Goal: Transaction & Acquisition: Book appointment/travel/reservation

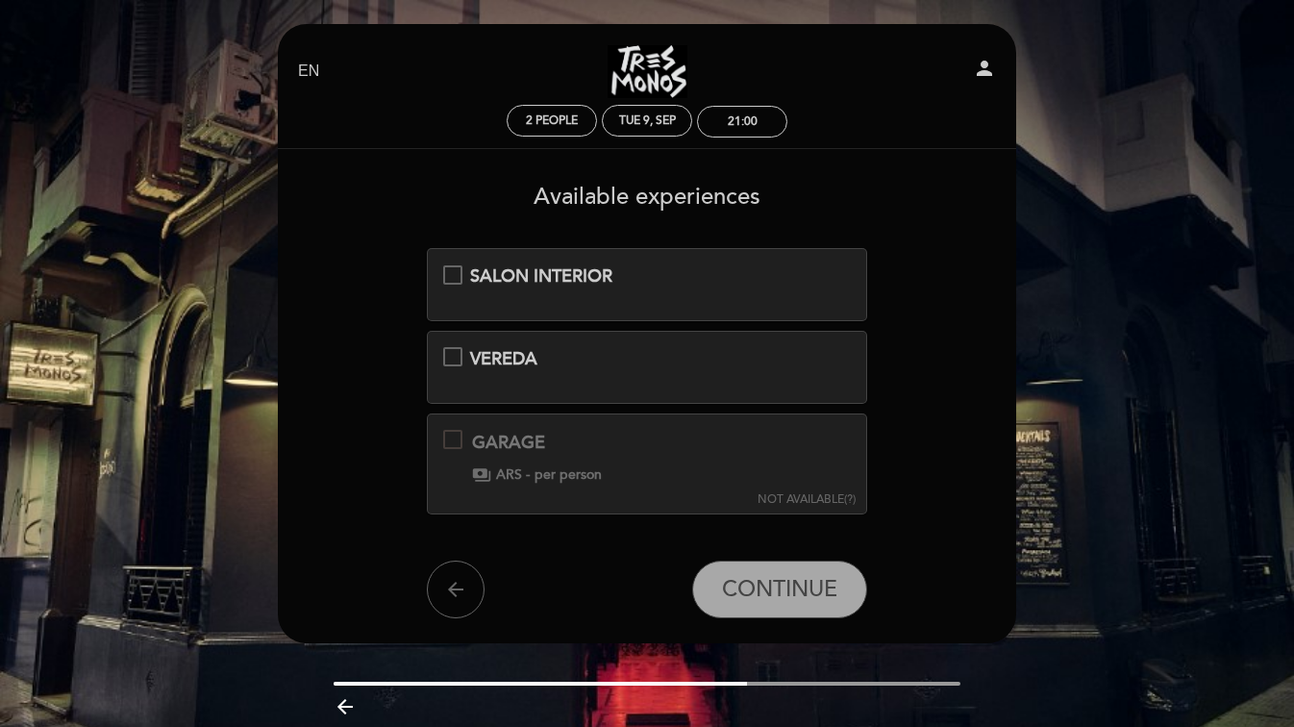
click at [644, 265] on div "SALON INTERIOR" at bounding box center [646, 276] width 353 height 25
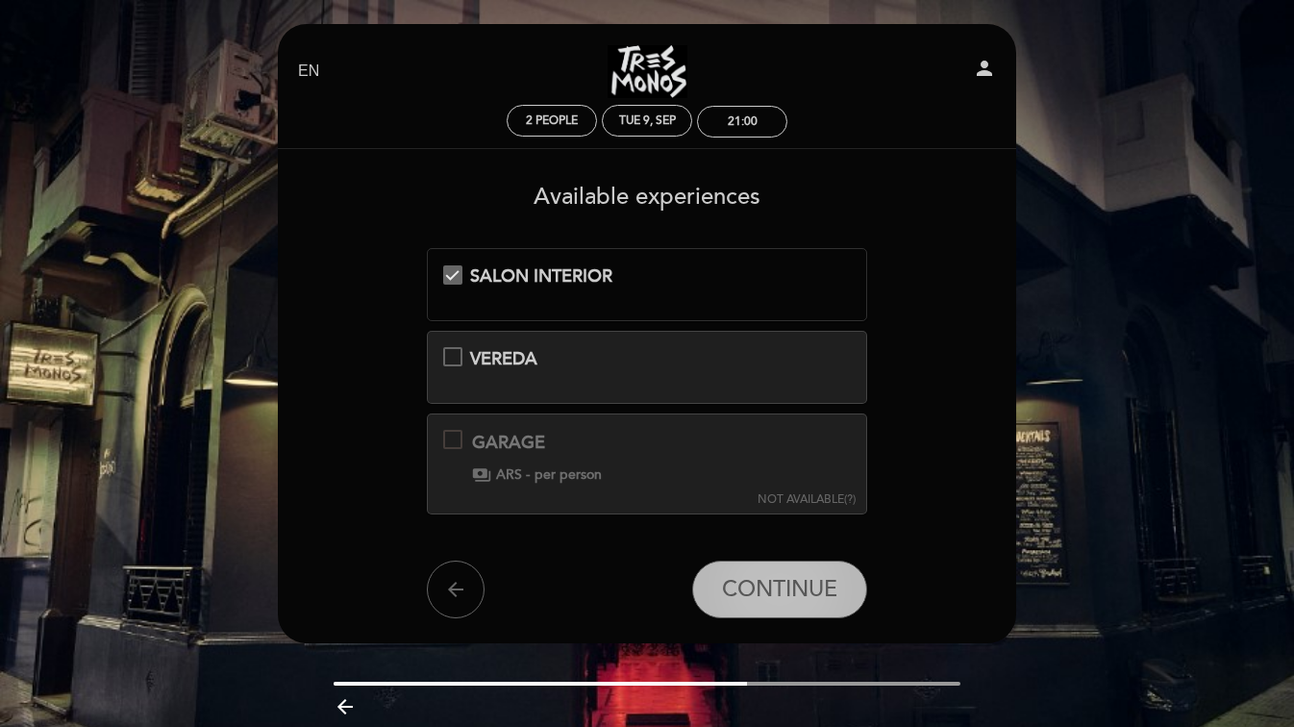
click at [753, 597] on span "CONTINUE" at bounding box center [779, 589] width 115 height 27
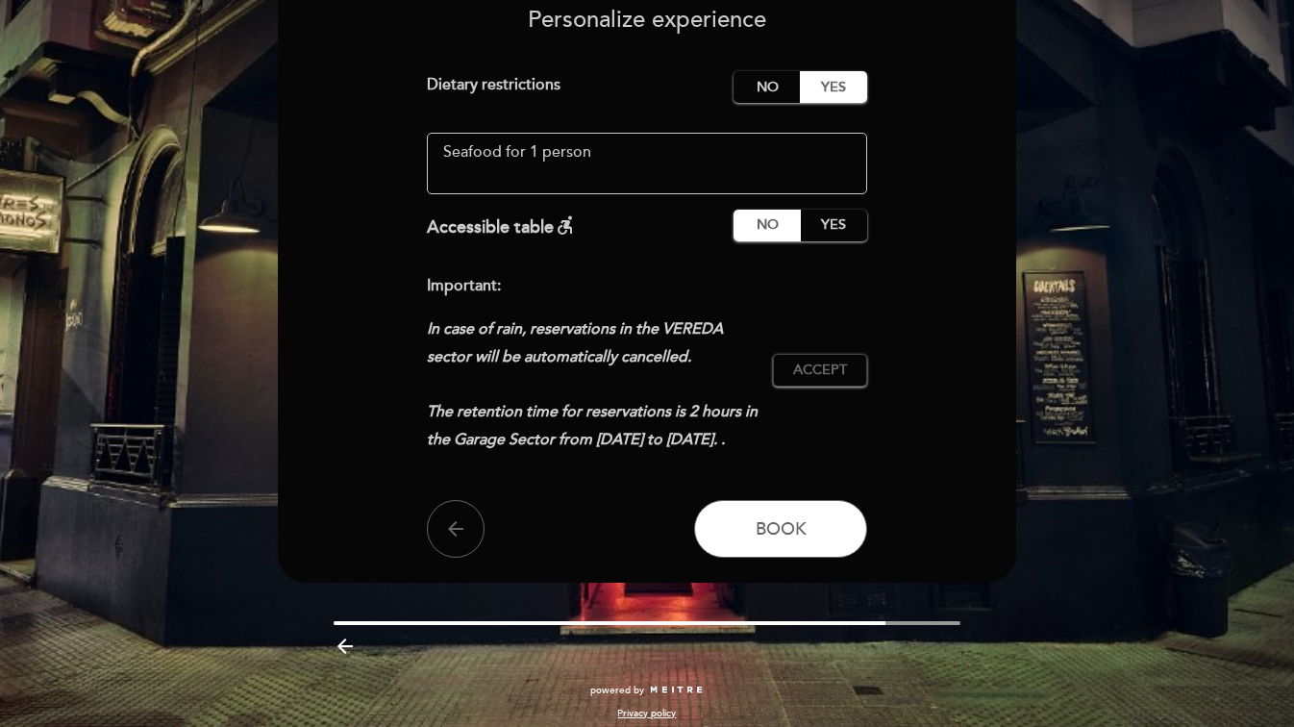
scroll to position [188, 0]
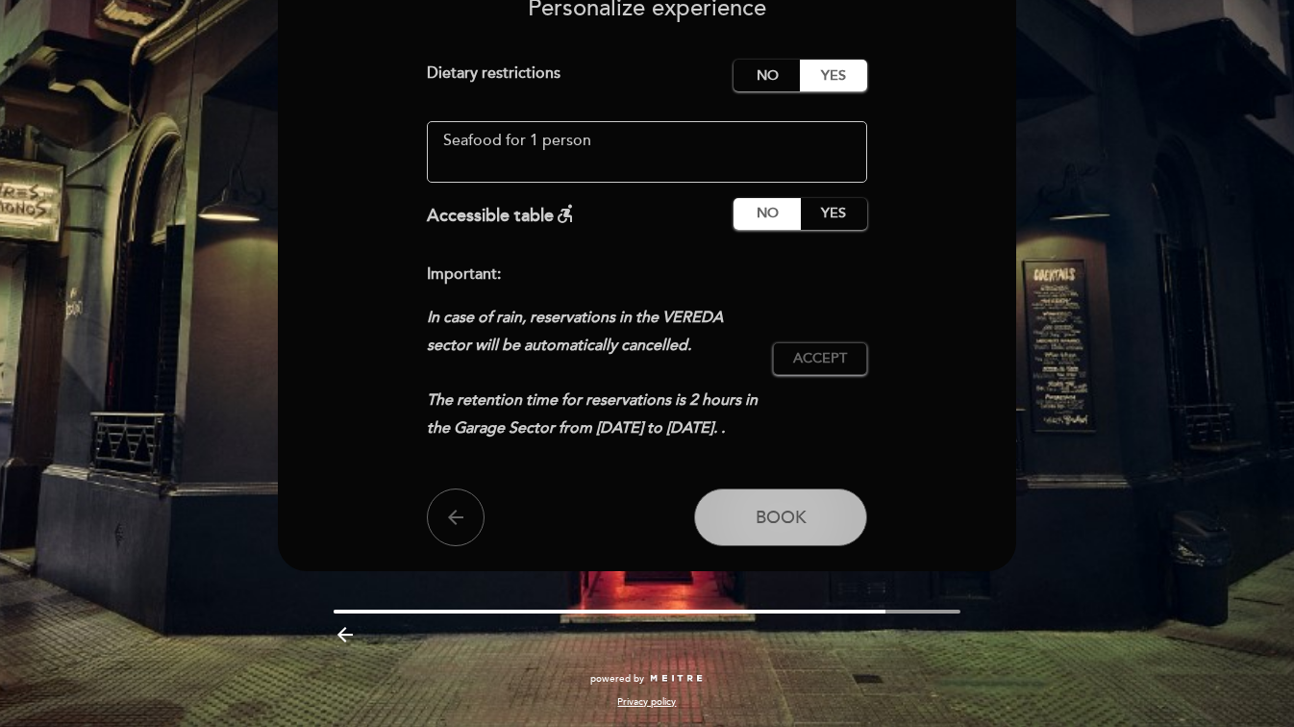
click at [793, 512] on span "Book" at bounding box center [781, 517] width 51 height 21
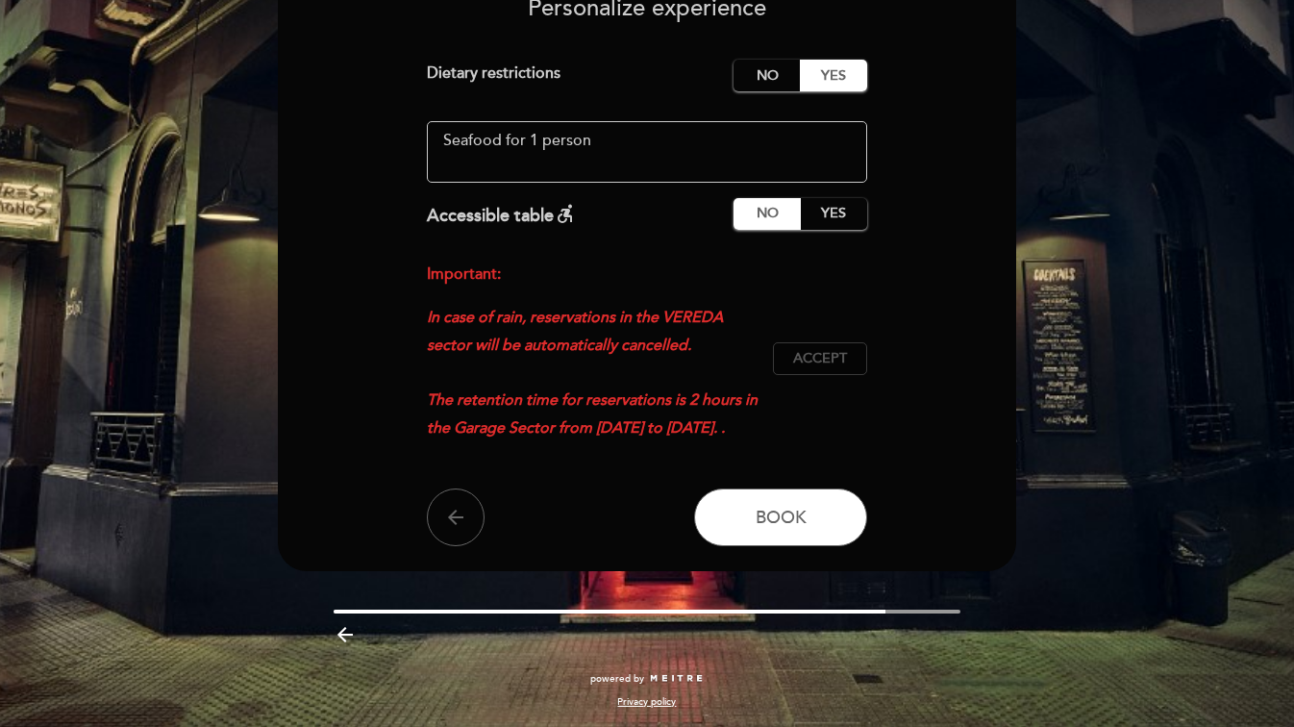
click at [863, 359] on button "Accept Accepted" at bounding box center [820, 358] width 94 height 33
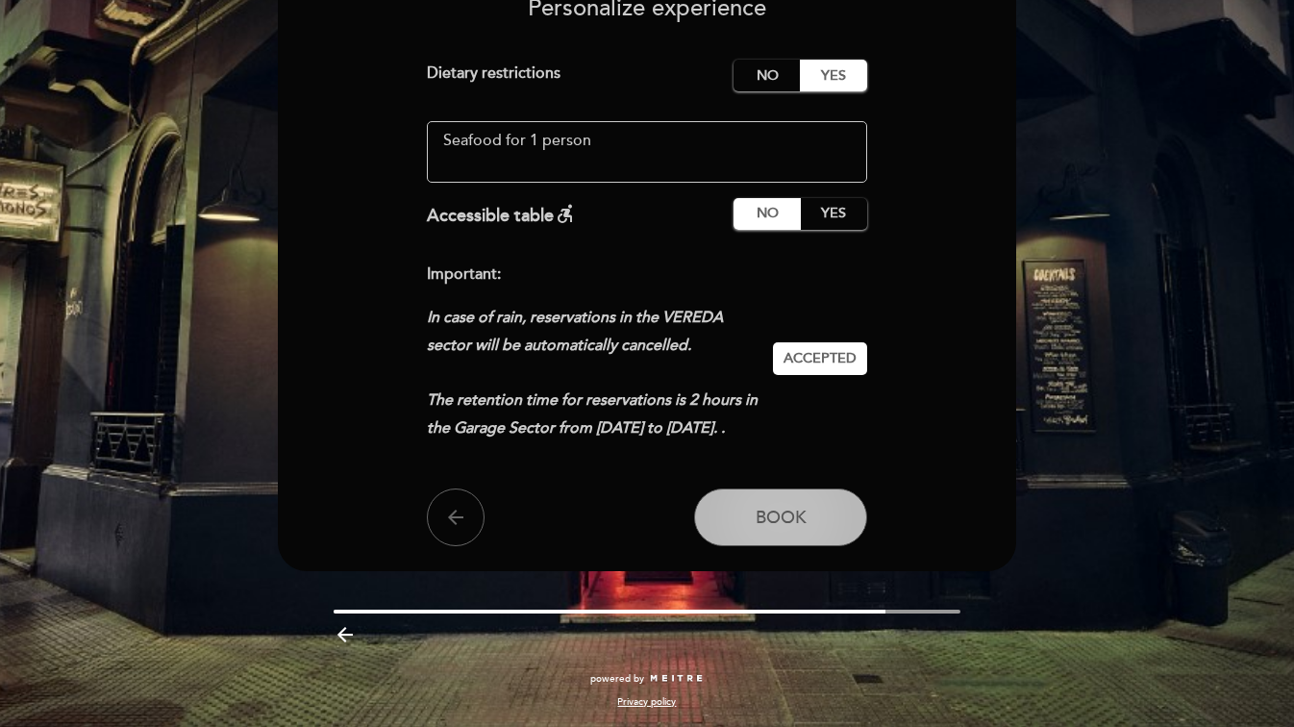
click at [778, 519] on span "Book" at bounding box center [781, 517] width 51 height 21
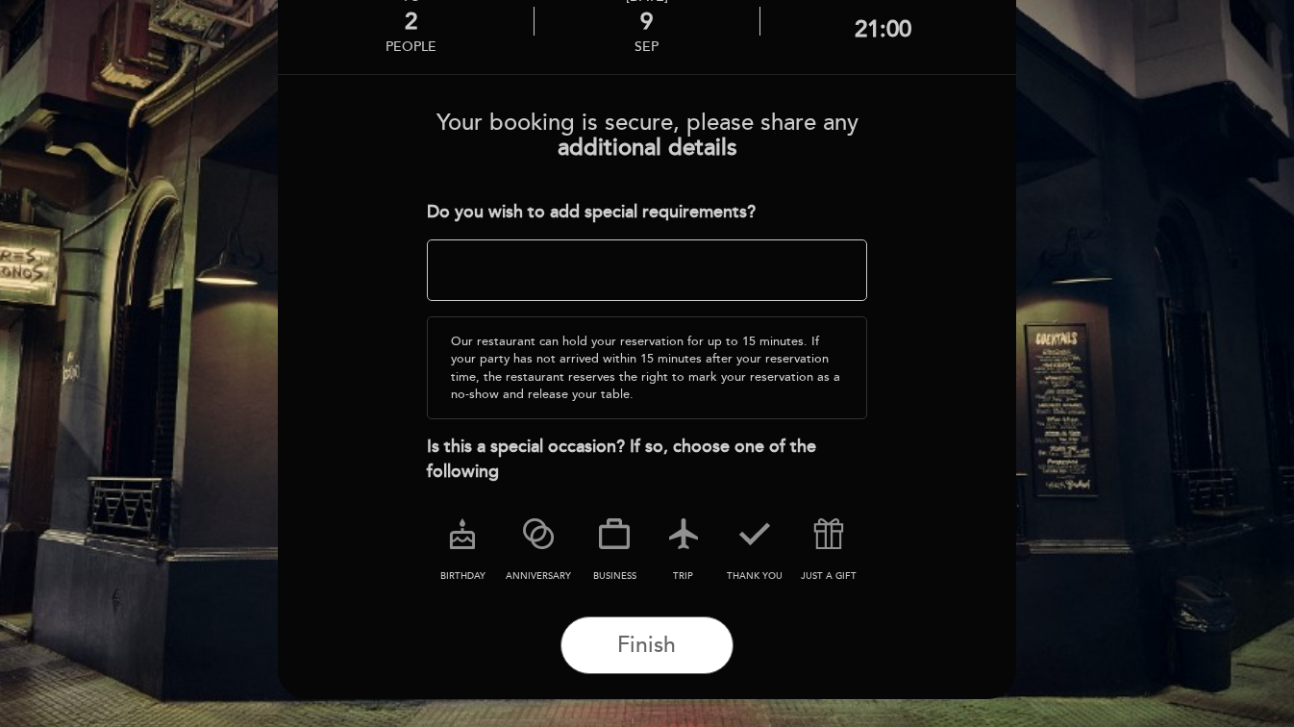
scroll to position [137, 0]
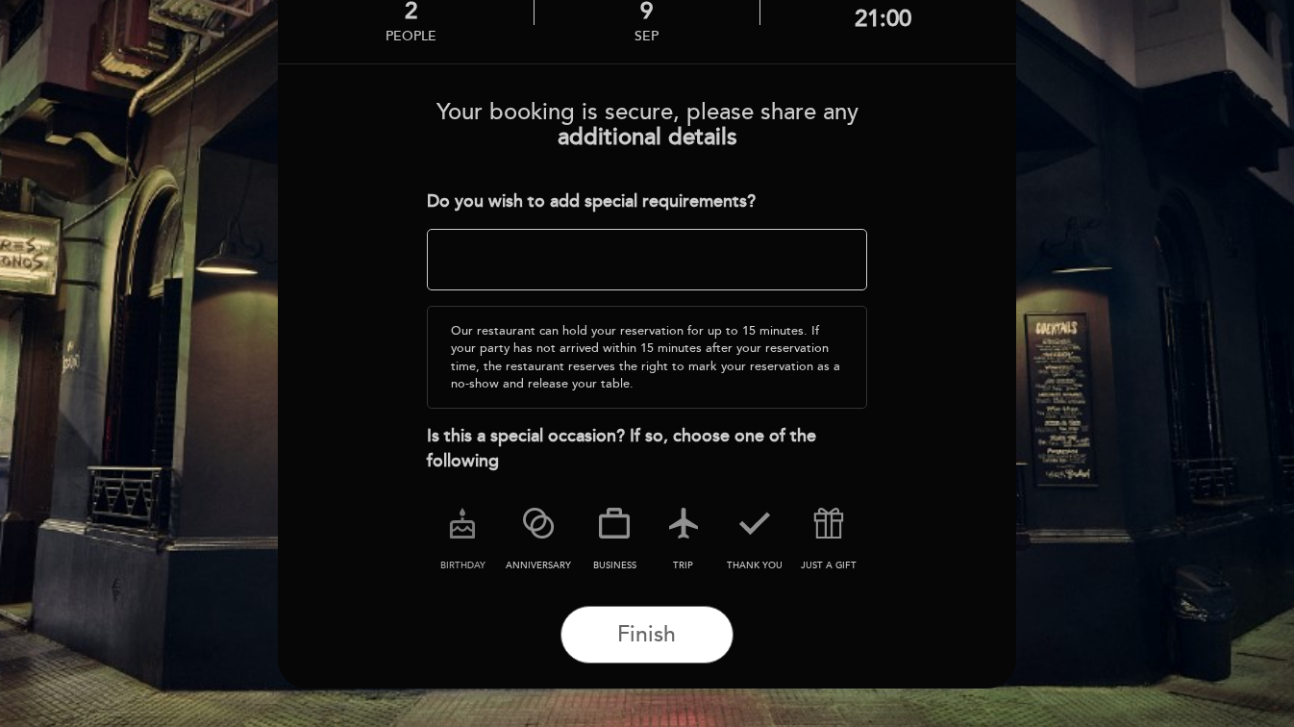
click at [459, 521] on icon at bounding box center [462, 523] width 50 height 50
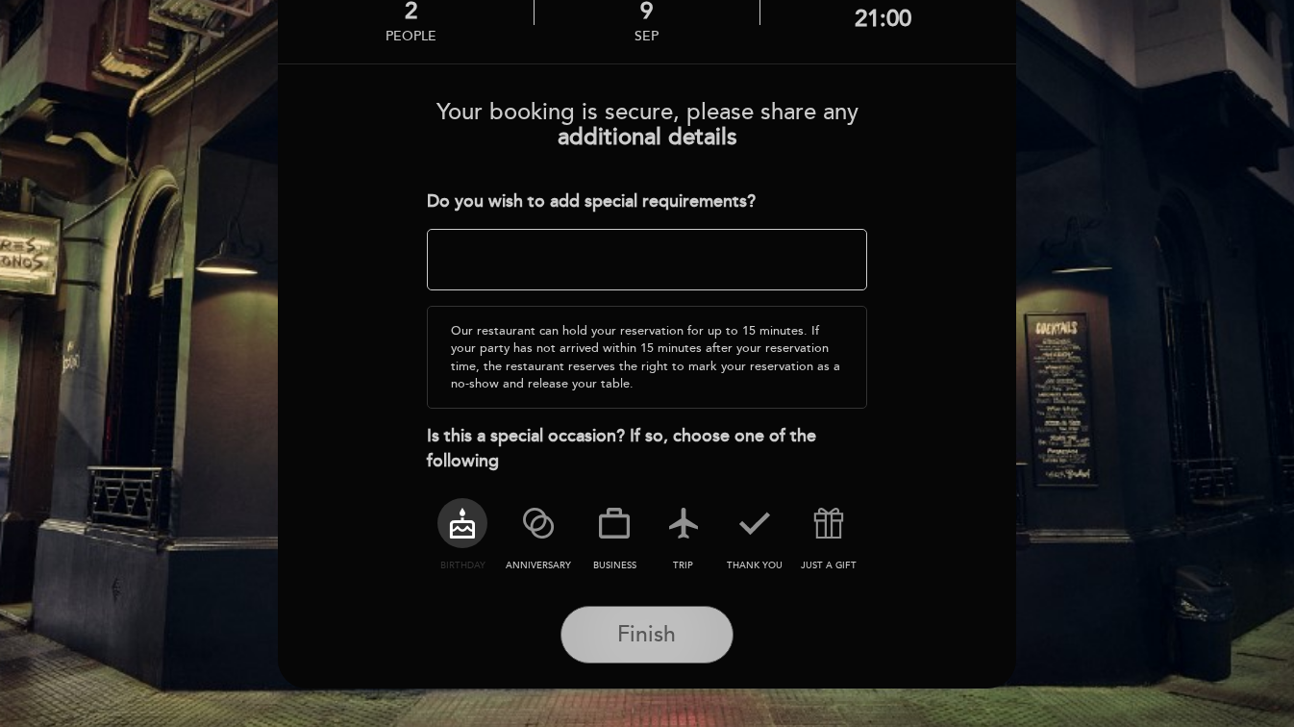
click at [621, 633] on span "Finish" at bounding box center [646, 634] width 59 height 27
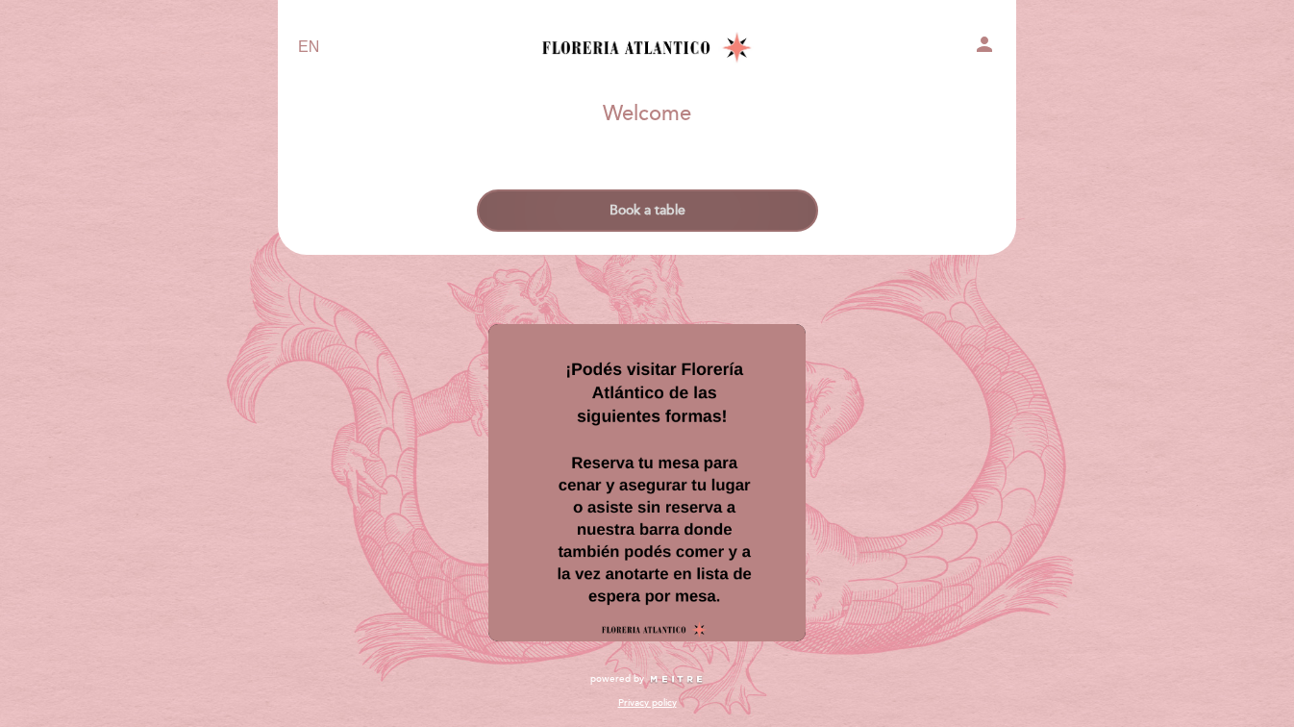
click at [697, 217] on button "Book a table" at bounding box center [647, 210] width 341 height 42
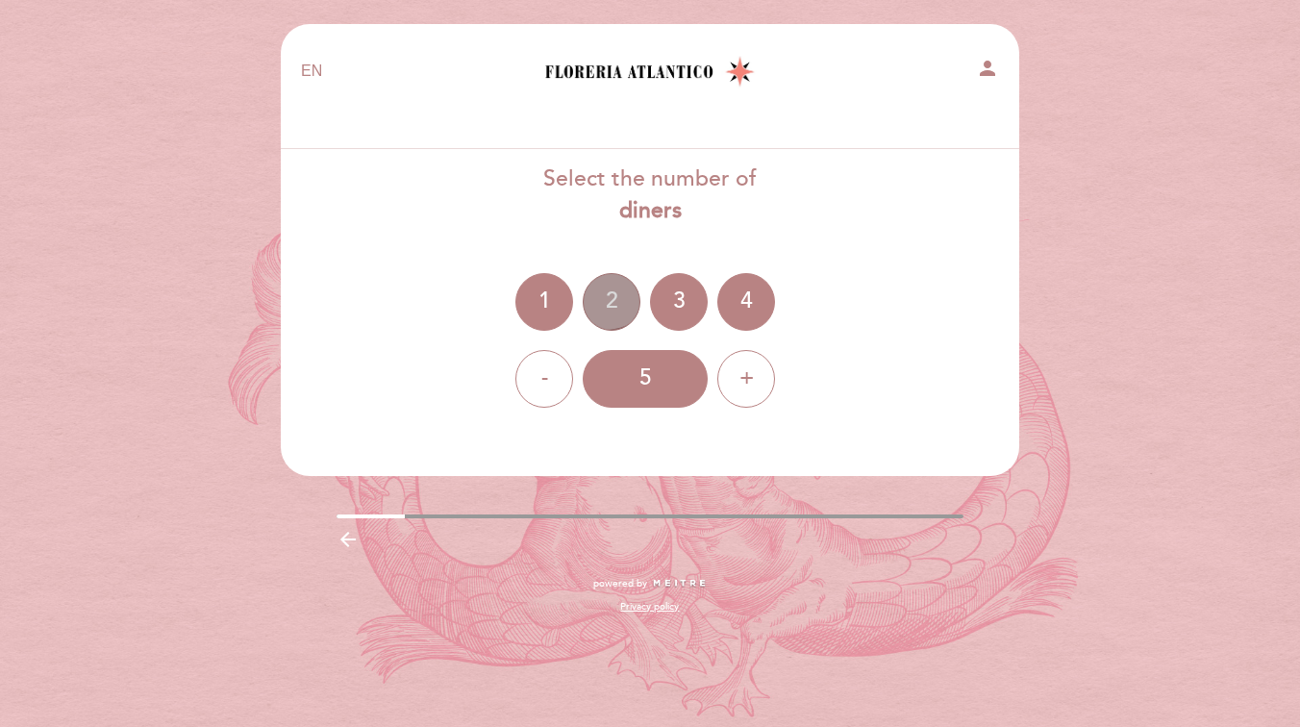
click at [604, 273] on div "2" at bounding box center [612, 302] width 58 height 58
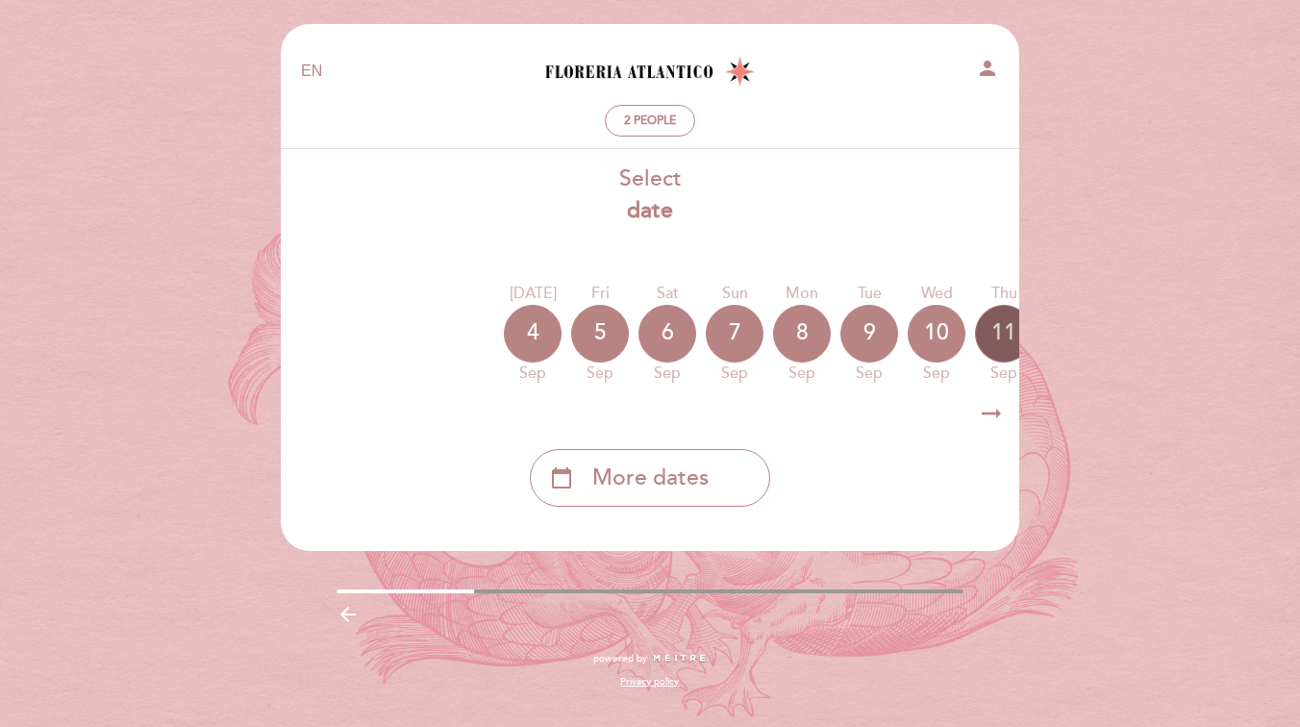
click at [989, 339] on div "11" at bounding box center [1004, 334] width 58 height 58
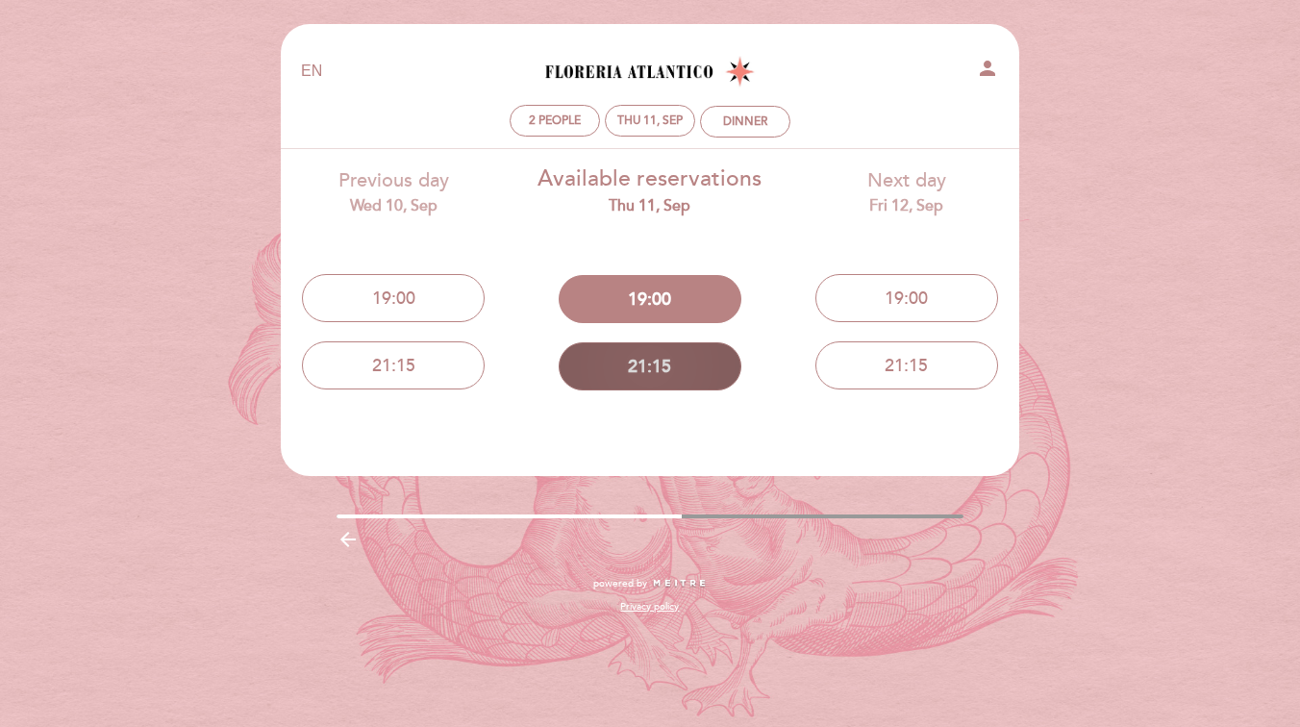
click at [691, 380] on button "21:15" at bounding box center [650, 366] width 183 height 48
